Goal: Task Accomplishment & Management: Complete application form

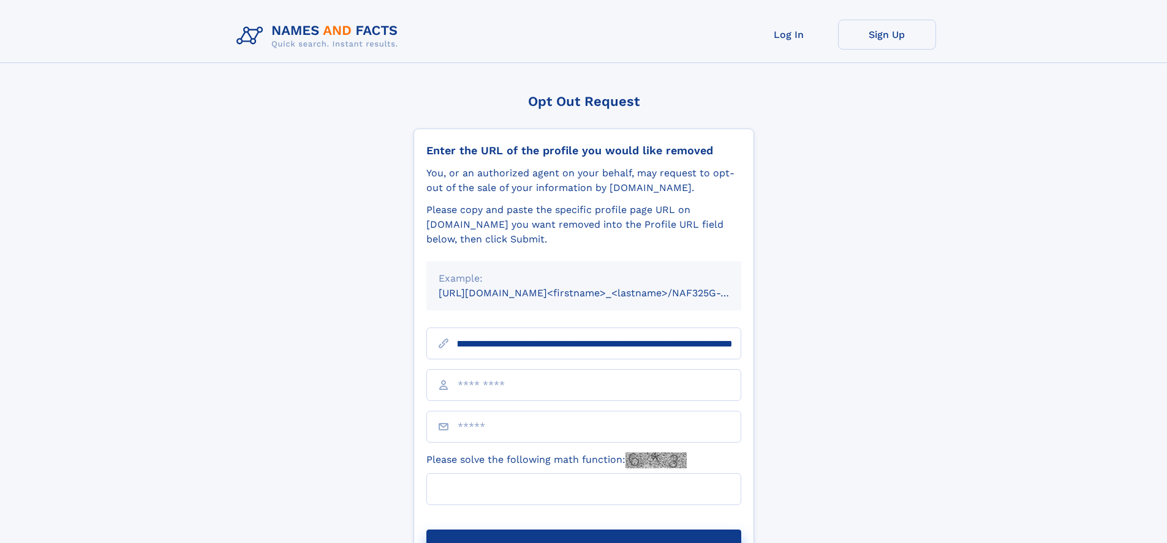
scroll to position [0, 146]
type input "**********"
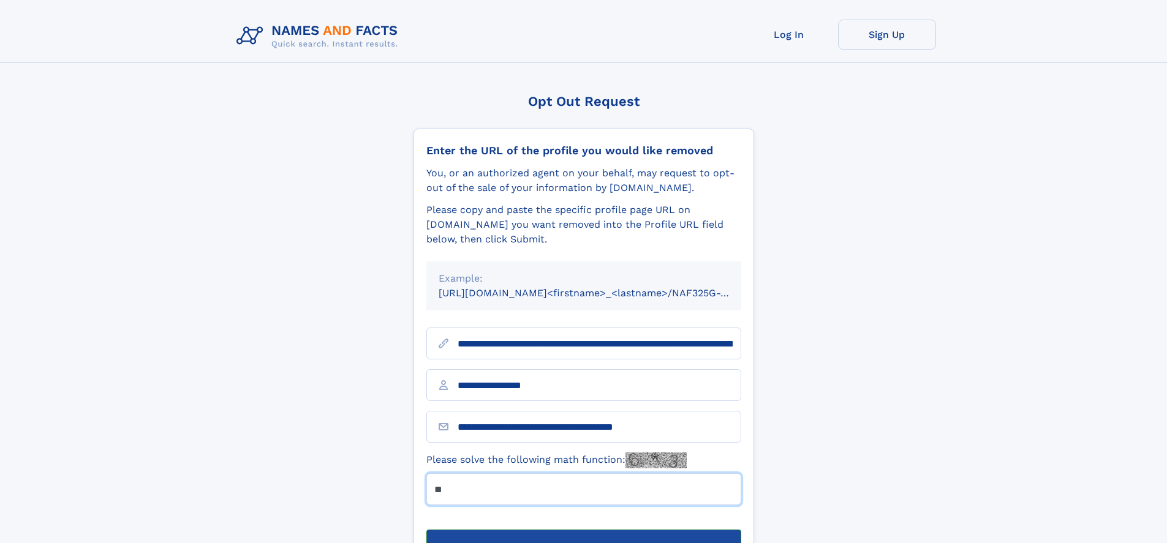
type input "**"
click at [583, 530] on button "Submit Opt Out Request" at bounding box center [583, 549] width 315 height 39
